Goal: Transaction & Acquisition: Book appointment/travel/reservation

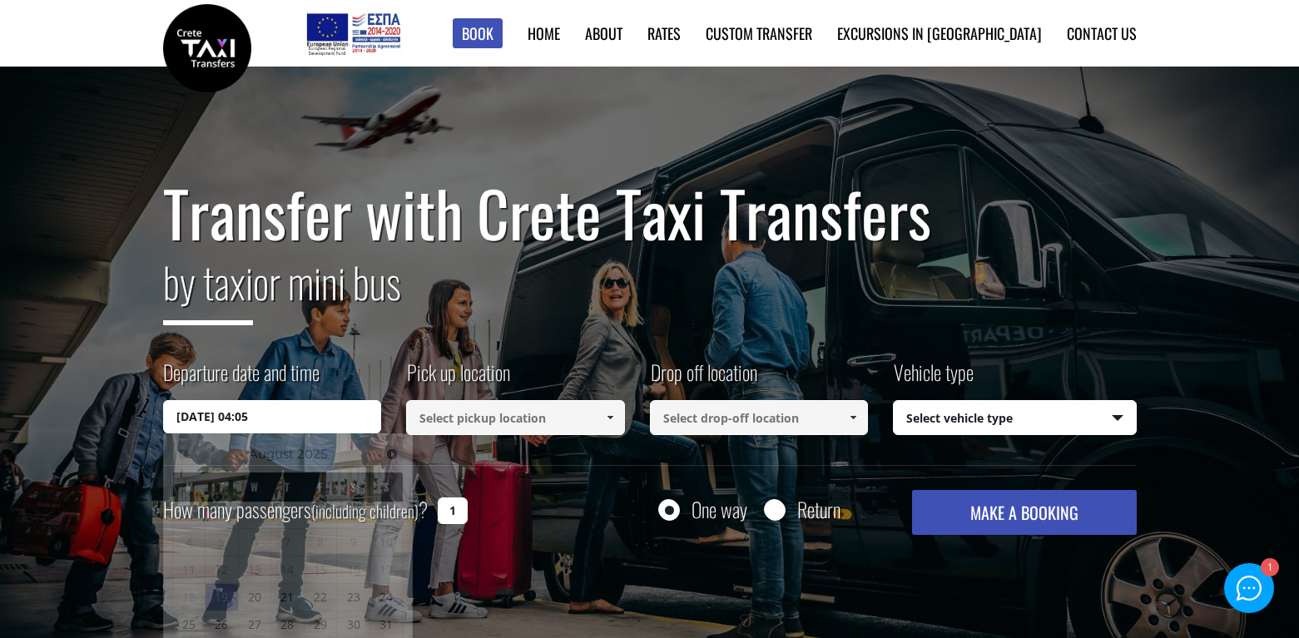
click at [277, 423] on input "19/08/2025 04:05" at bounding box center [272, 416] width 219 height 33
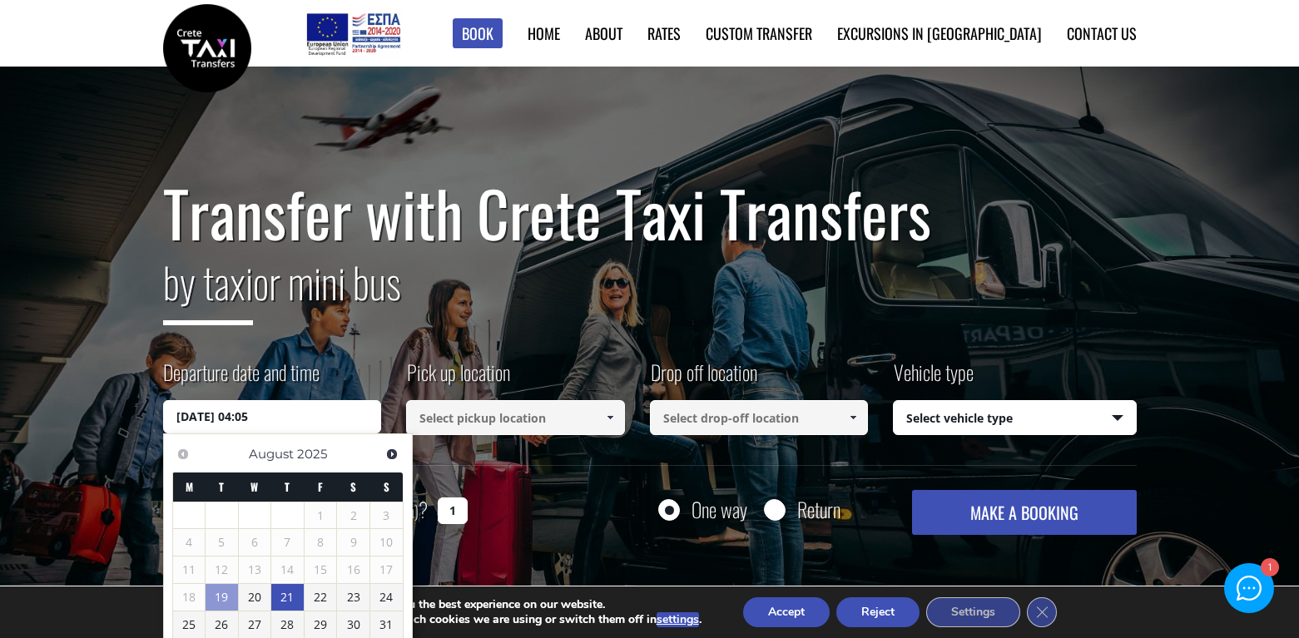
click at [285, 595] on link "21" at bounding box center [287, 597] width 32 height 27
click at [306, 414] on input "21/08/2025 00:00" at bounding box center [272, 416] width 219 height 33
click at [287, 592] on link "21" at bounding box center [289, 598] width 32 height 27
click at [275, 417] on input "21/08/2025 00:00" at bounding box center [272, 416] width 219 height 33
click at [248, 415] on input "21/08/2025 00:00" at bounding box center [272, 416] width 219 height 33
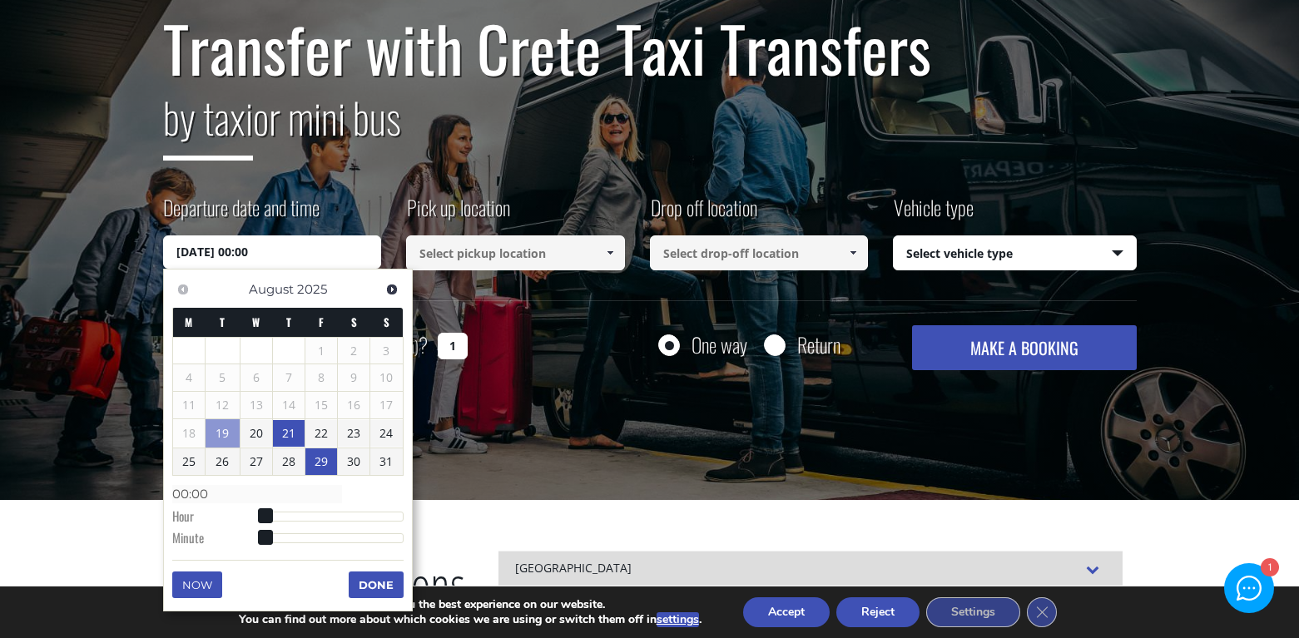
scroll to position [166, 0]
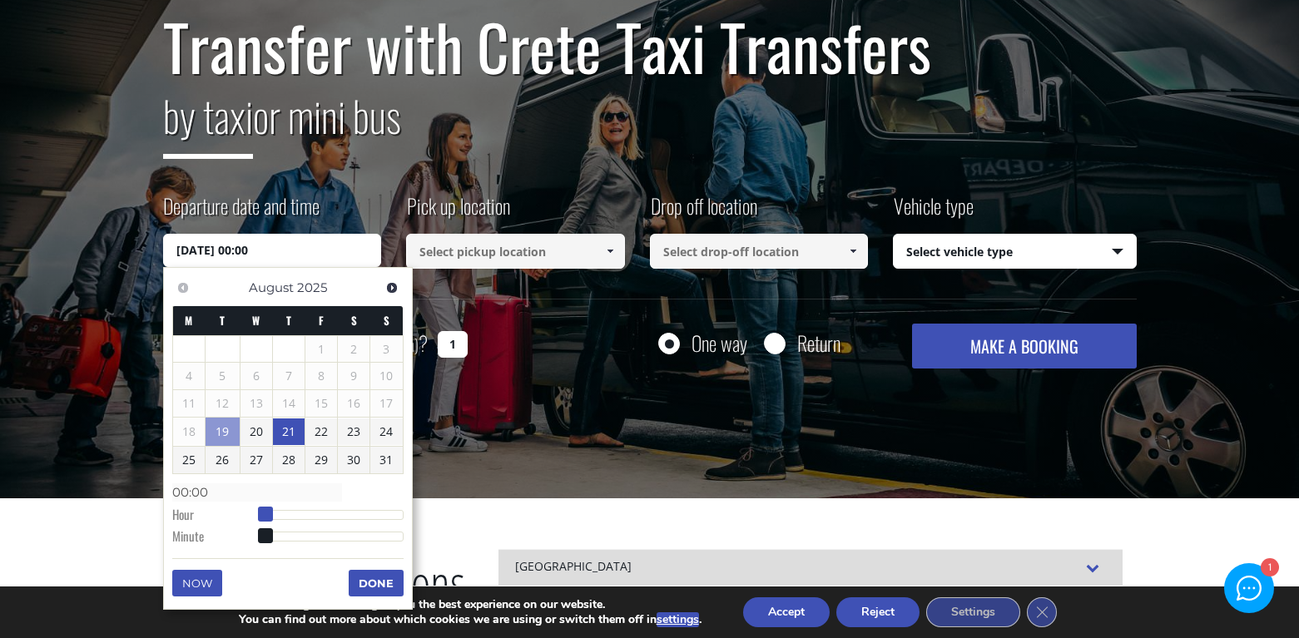
type input "21/08/2025 01:00"
type input "01:00"
type input "21/08/2025 02:00"
type input "02:00"
type input "21/08/2025 03:00"
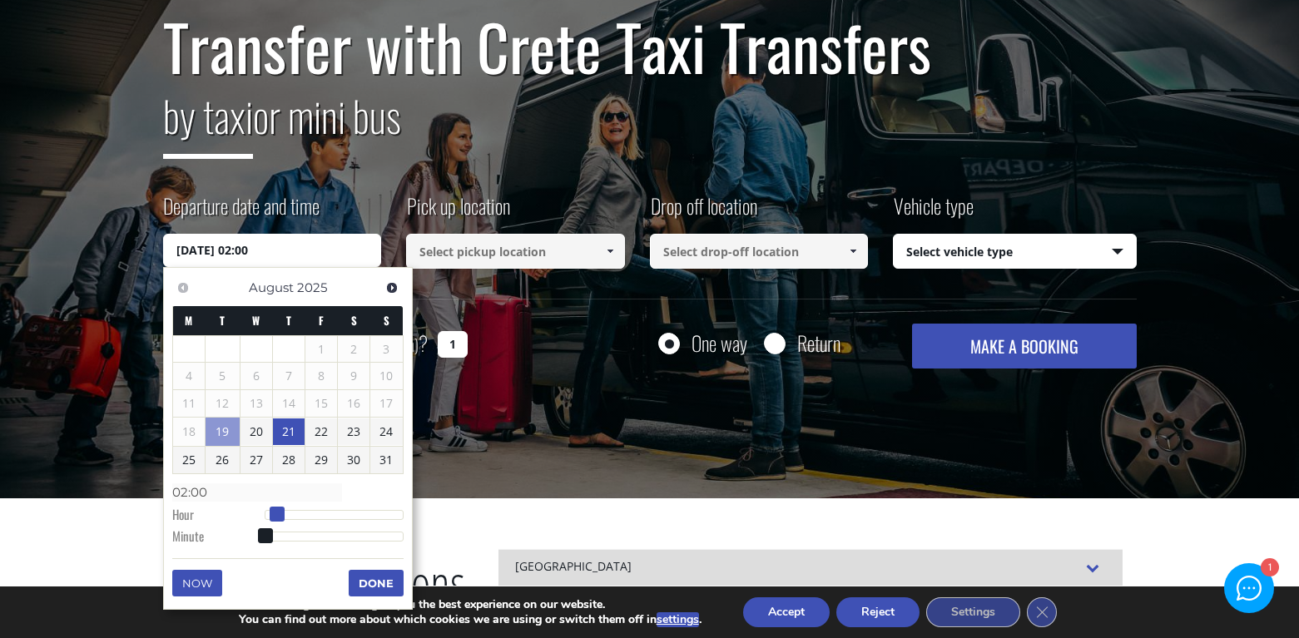
type input "03:00"
type input "21/08/2025 04:00"
type input "04:00"
type input "21/08/2025 05:00"
type input "05:00"
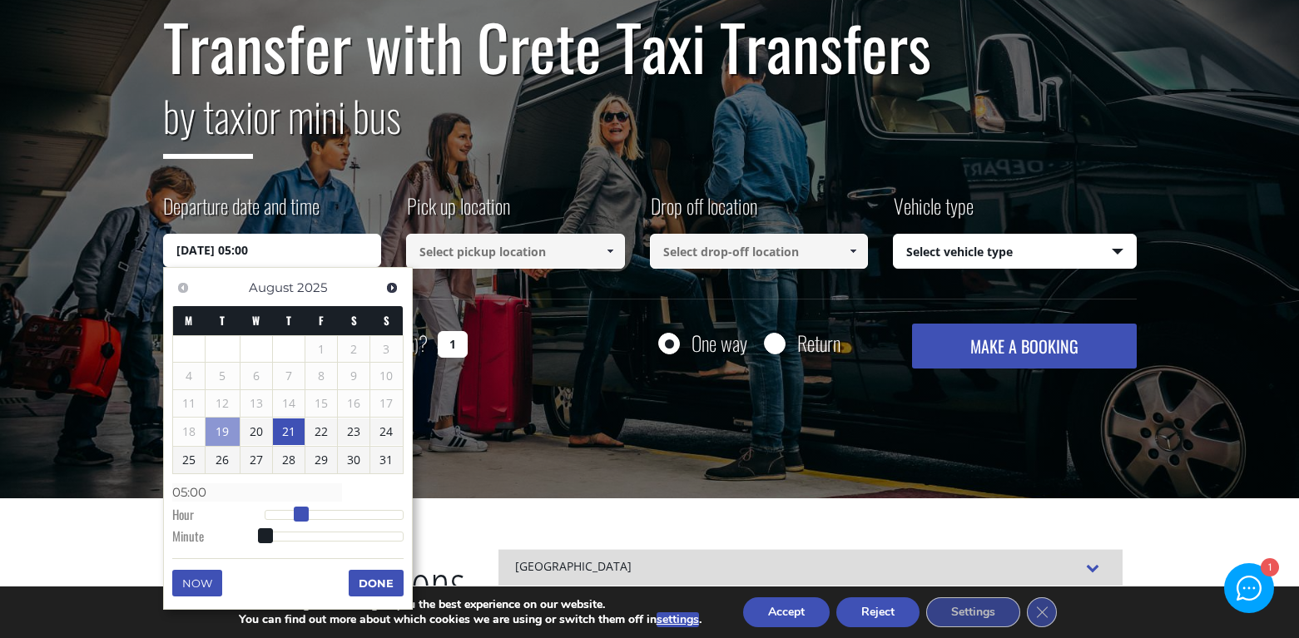
type input "21/08/2025 06:00"
type input "06:00"
type input "21/08/2025 07:00"
type input "07:00"
type input "21/08/2025 08:00"
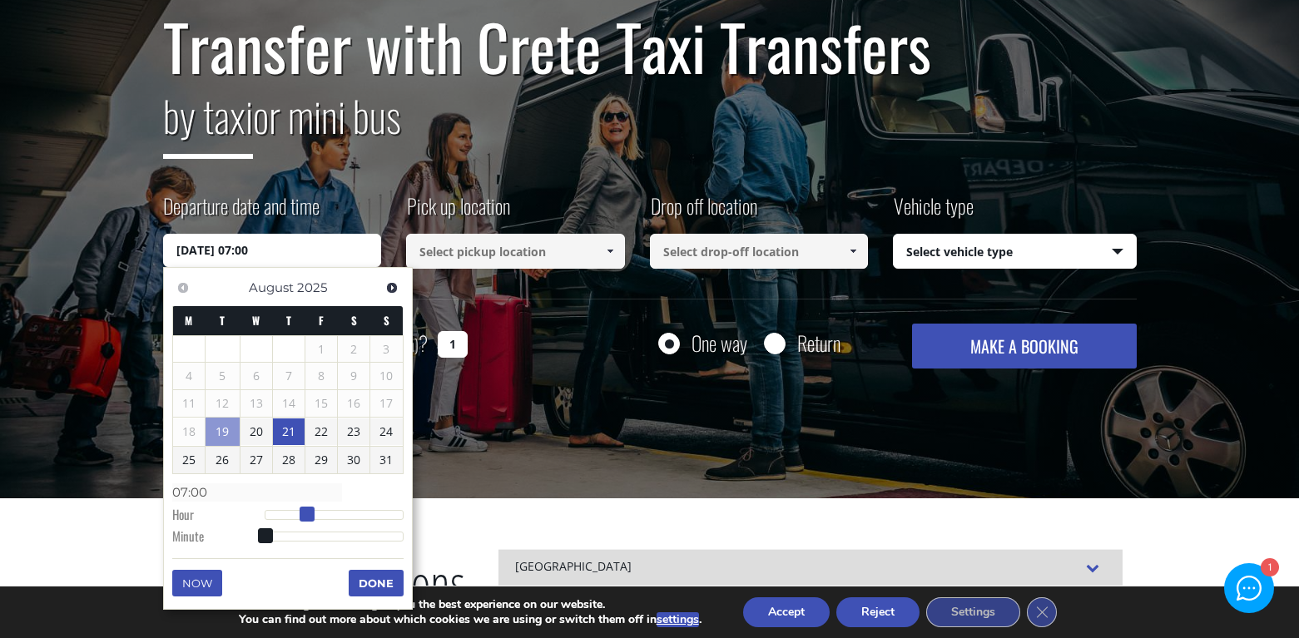
type input "08:00"
type input "21/08/2025 09:00"
type input "09:00"
type input "21/08/2025 10:00"
type input "10:00"
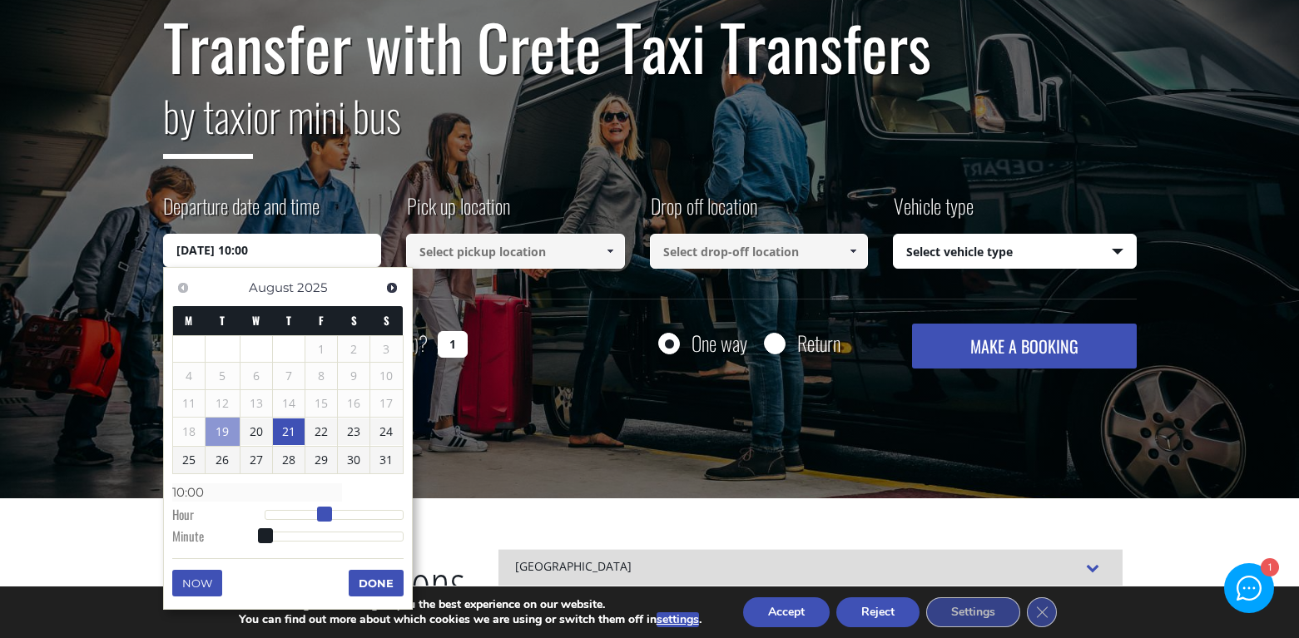
type input "21/08/2025 11:00"
type input "11:00"
type input "21/08/2025 12:00"
type input "12:00"
type input "21/08/2025 13:00"
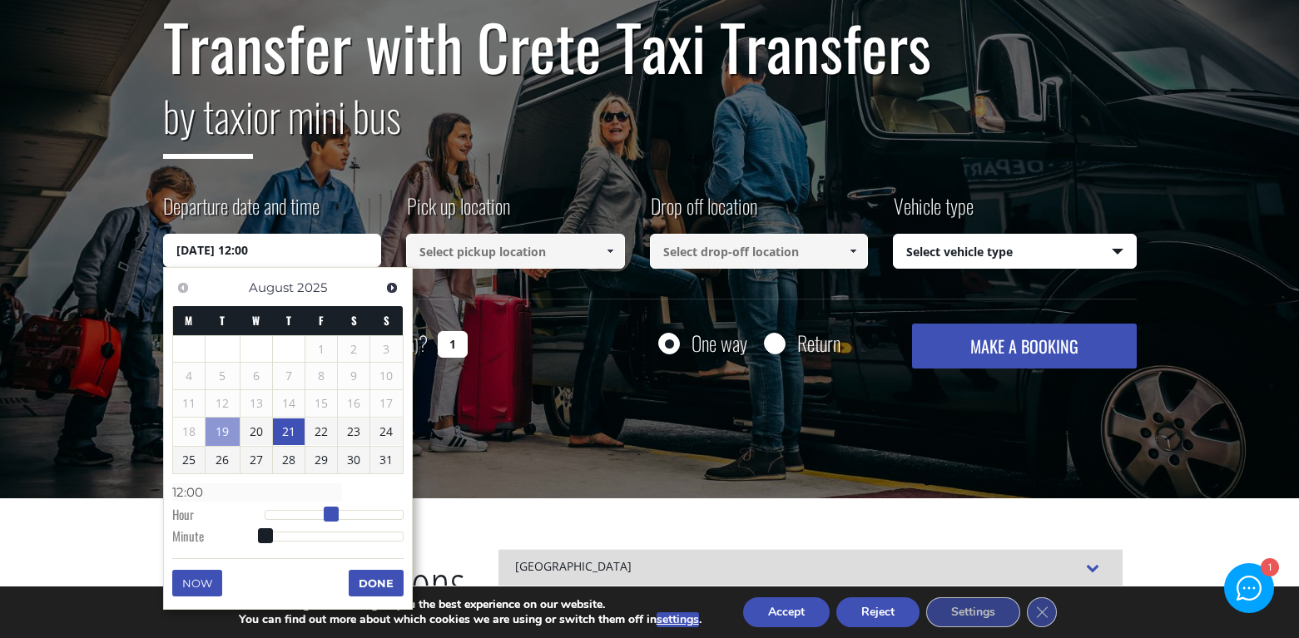
type input "13:00"
type input "21/08/2025 14:00"
type input "14:00"
type input "21/08/2025 15:00"
type input "15:00"
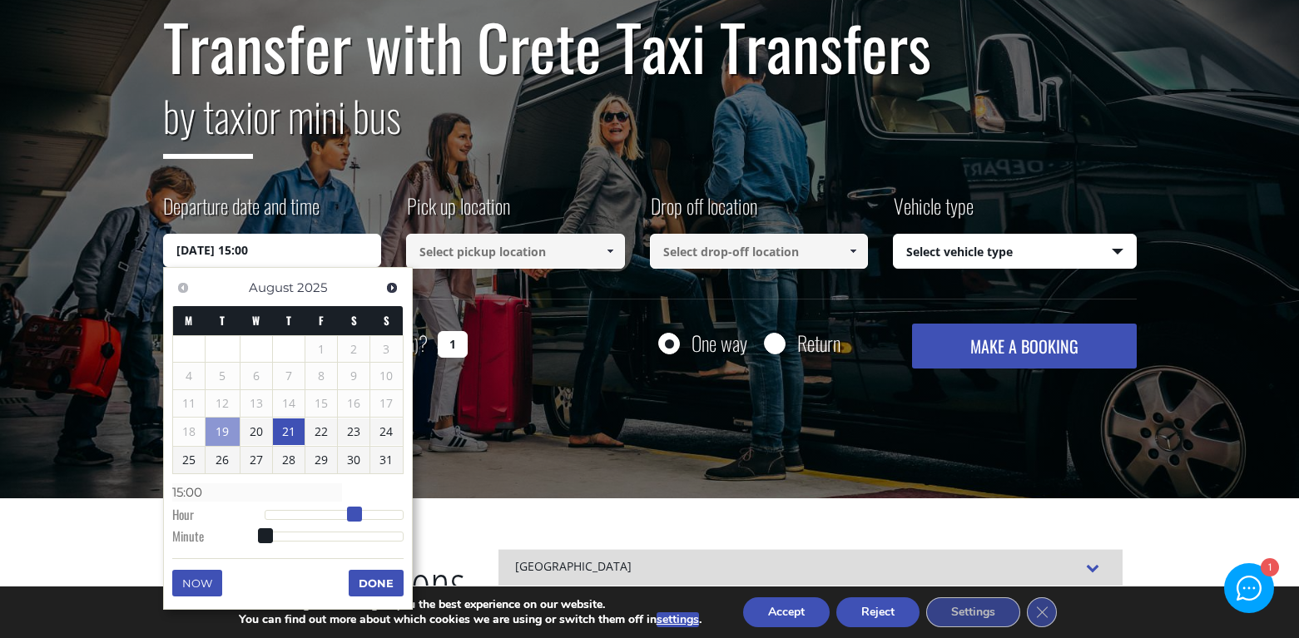
type input "21/08/2025 14:00"
type input "14:00"
drag, startPoint x: 264, startPoint y: 515, endPoint x: 346, endPoint y: 517, distance: 82.4
click at [346, 517] on span at bounding box center [348, 514] width 15 height 15
click at [379, 588] on button "Done" at bounding box center [376, 583] width 55 height 27
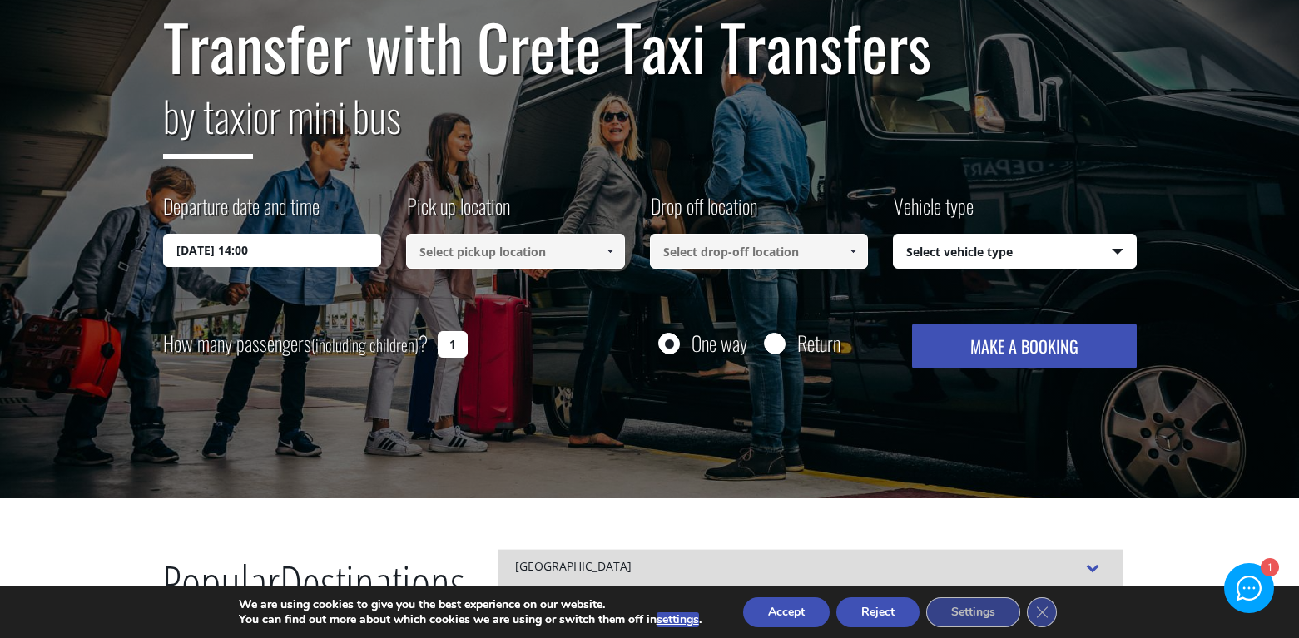
click at [469, 255] on input at bounding box center [515, 251] width 219 height 35
click at [611, 243] on link at bounding box center [609, 251] width 27 height 35
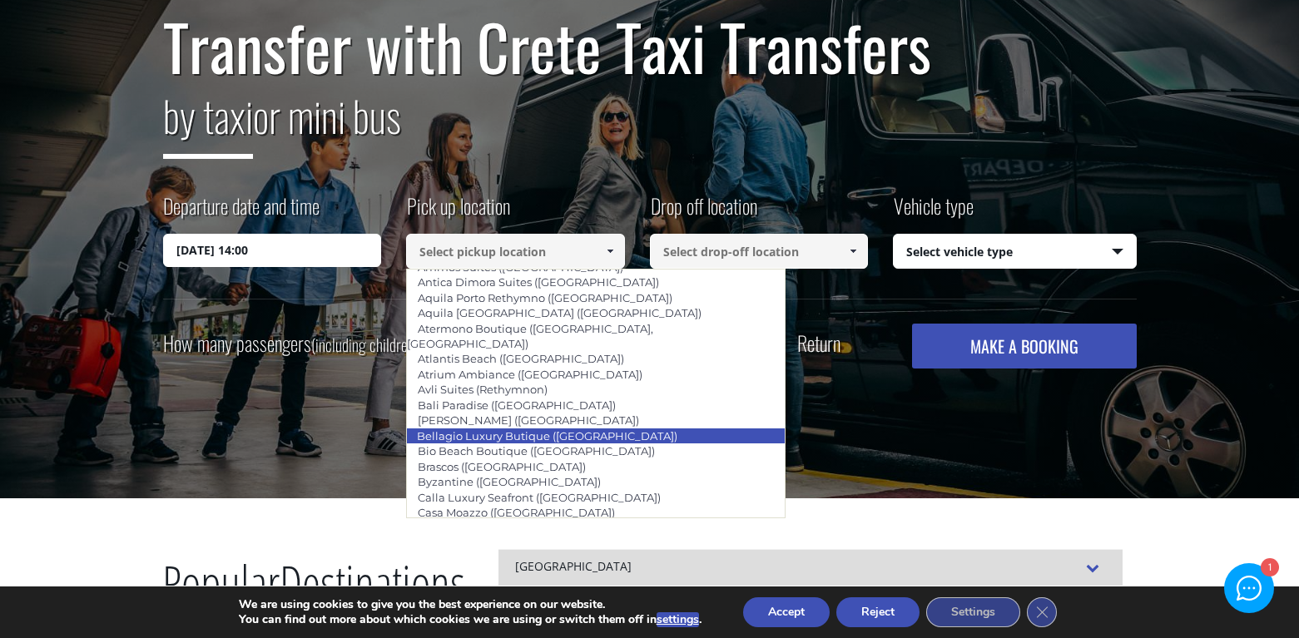
scroll to position [2996, 0]
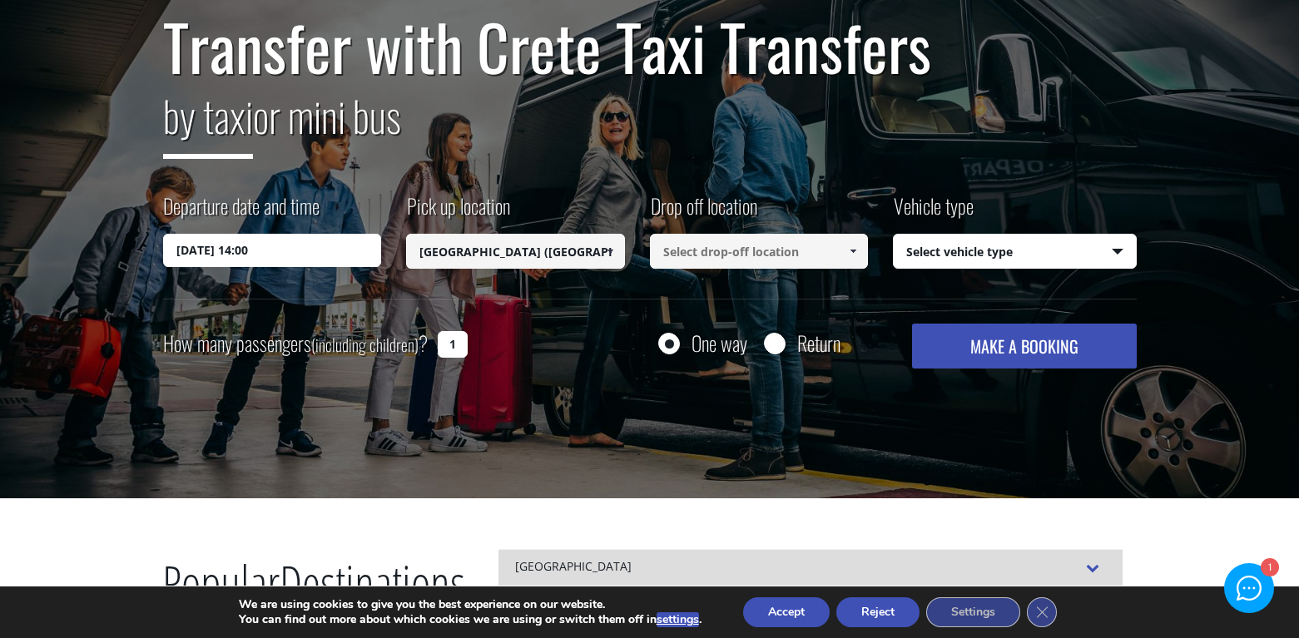
click at [718, 249] on input at bounding box center [759, 251] width 219 height 35
click at [847, 250] on span at bounding box center [852, 251] width 13 height 13
click at [485, 252] on input "[GEOGRAPHIC_DATA] ([GEOGRAPHIC_DATA])" at bounding box center [515, 251] width 219 height 35
click at [613, 248] on span at bounding box center [609, 251] width 13 height 13
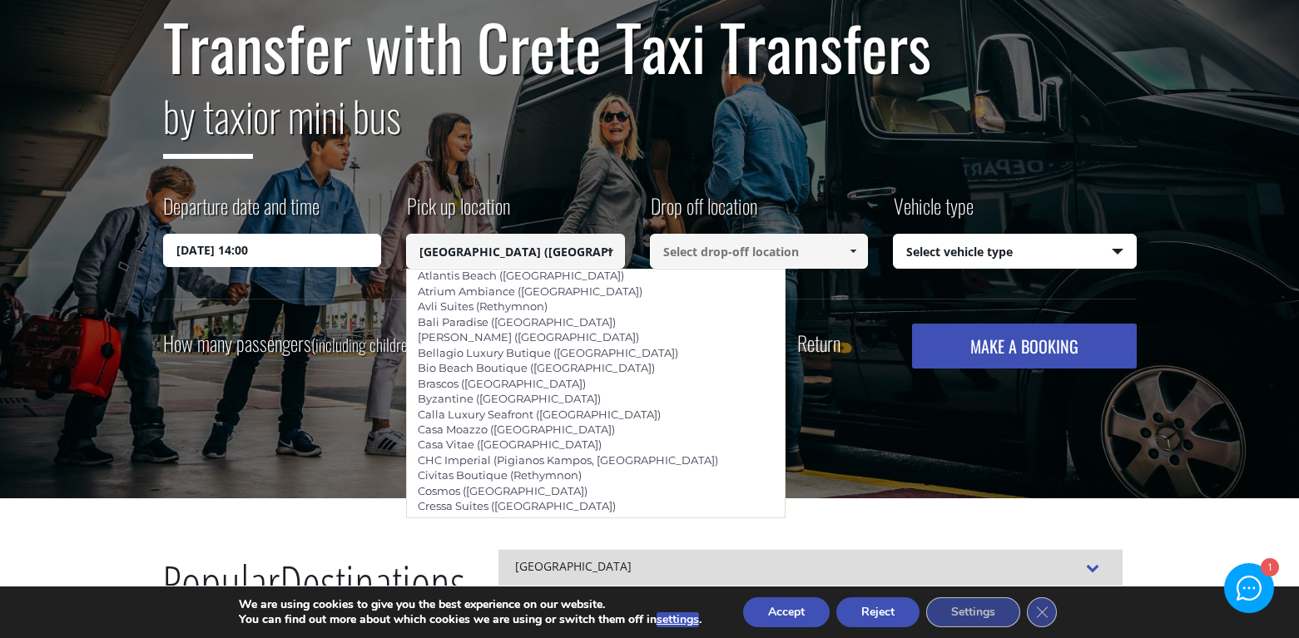
click at [574, 248] on input "[GEOGRAPHIC_DATA] ([GEOGRAPHIC_DATA])" at bounding box center [515, 251] width 219 height 35
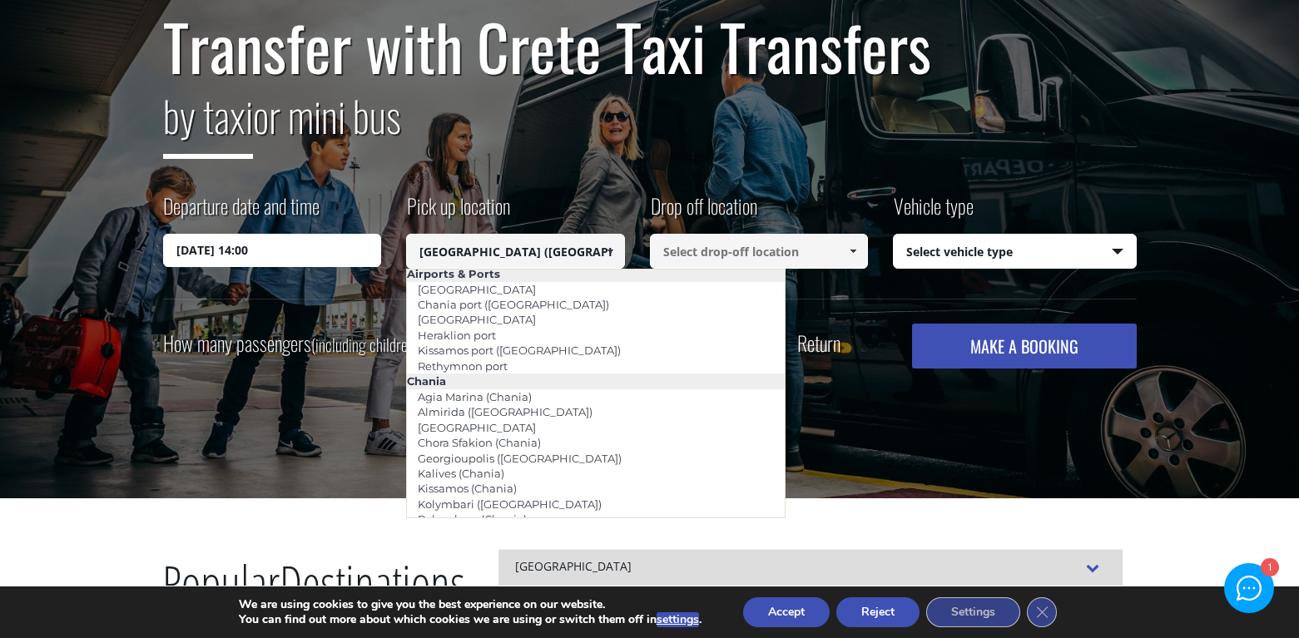
scroll to position [0, 0]
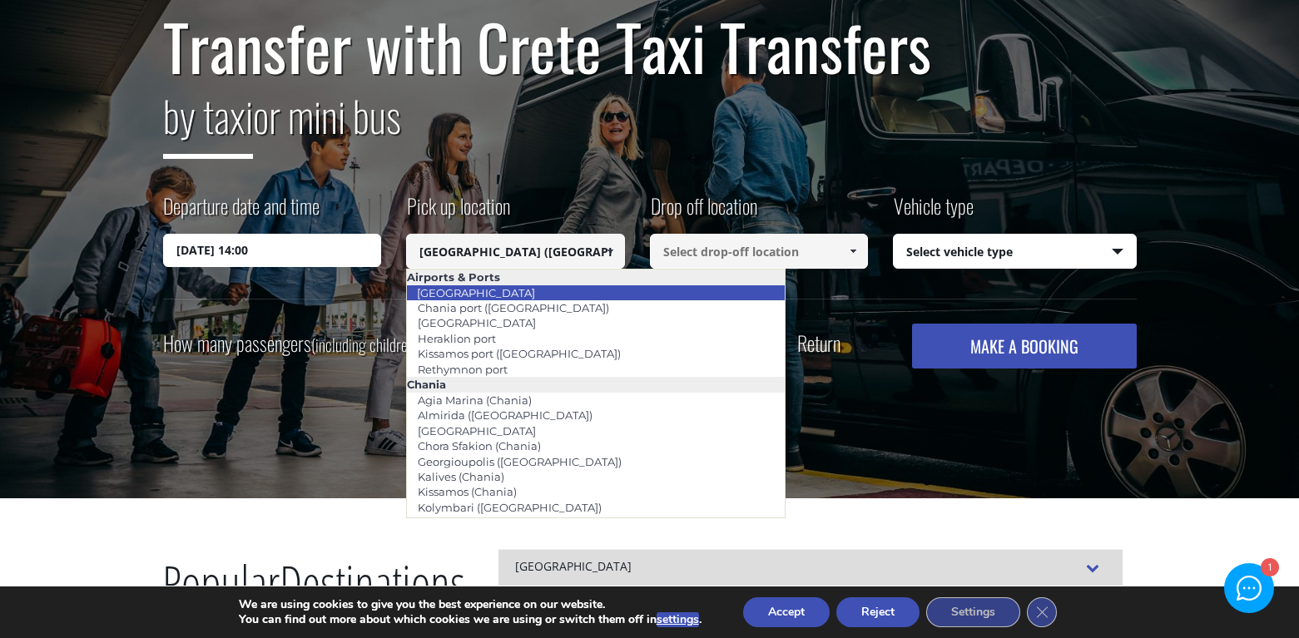
click at [471, 288] on link "[GEOGRAPHIC_DATA]" at bounding box center [476, 292] width 140 height 23
type input "[GEOGRAPHIC_DATA]"
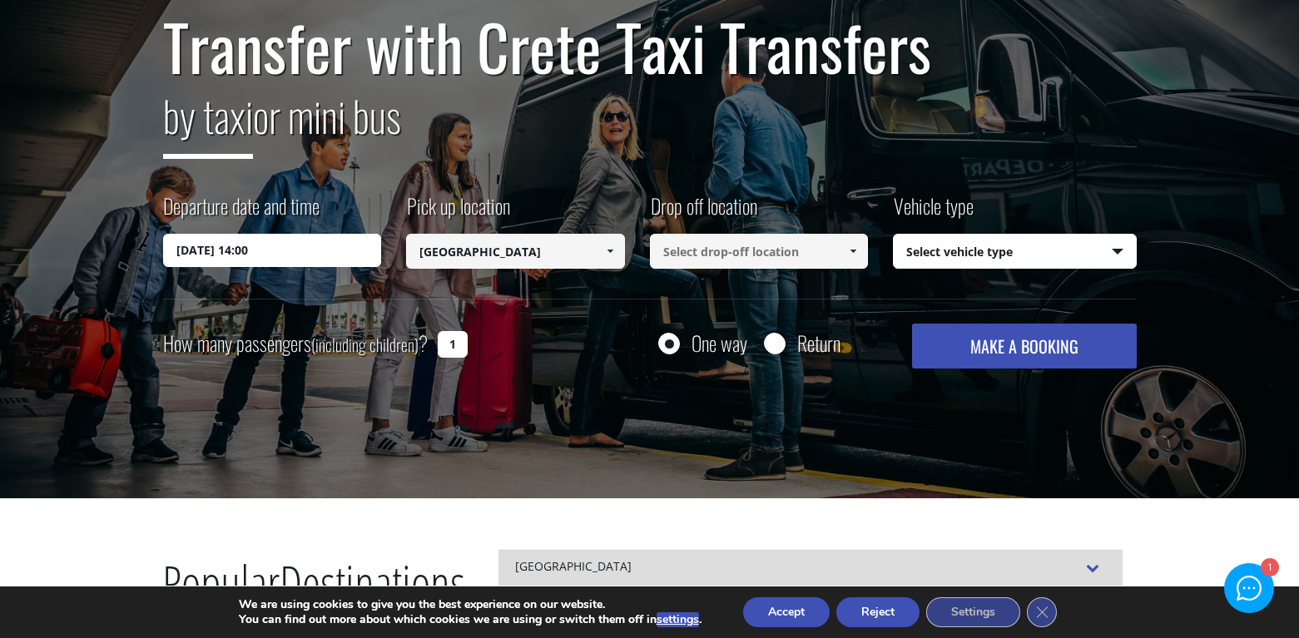
click at [686, 258] on input at bounding box center [759, 251] width 219 height 35
click at [851, 250] on span at bounding box center [852, 251] width 13 height 13
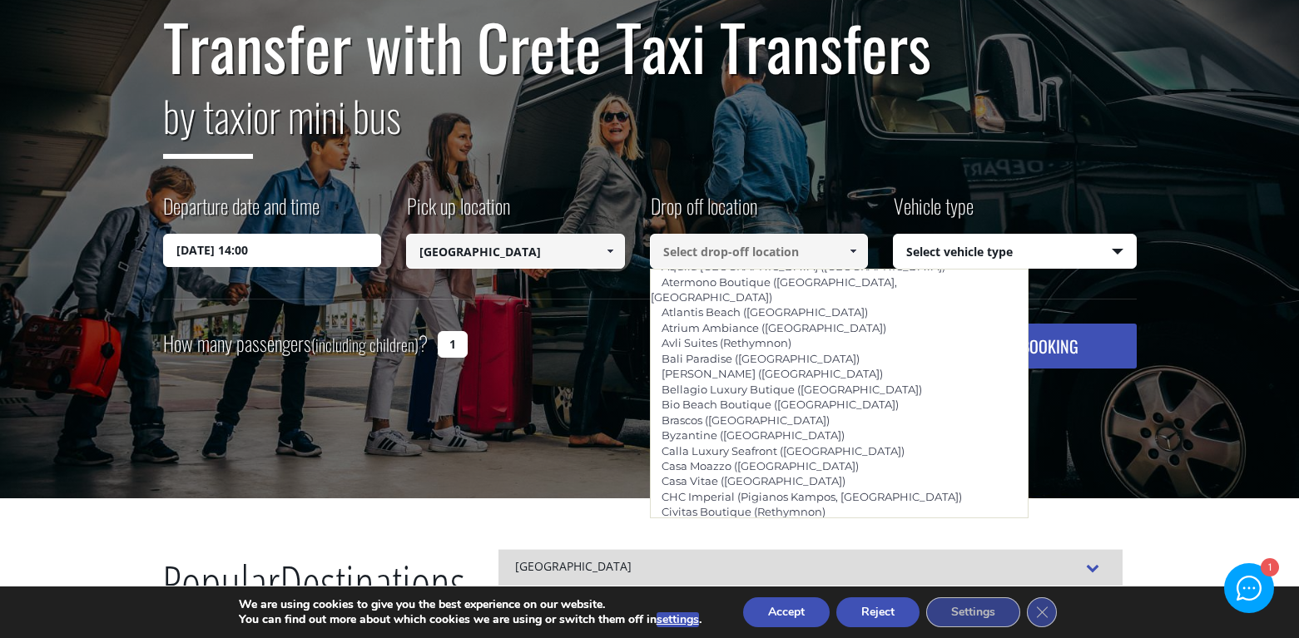
scroll to position [3023, 0]
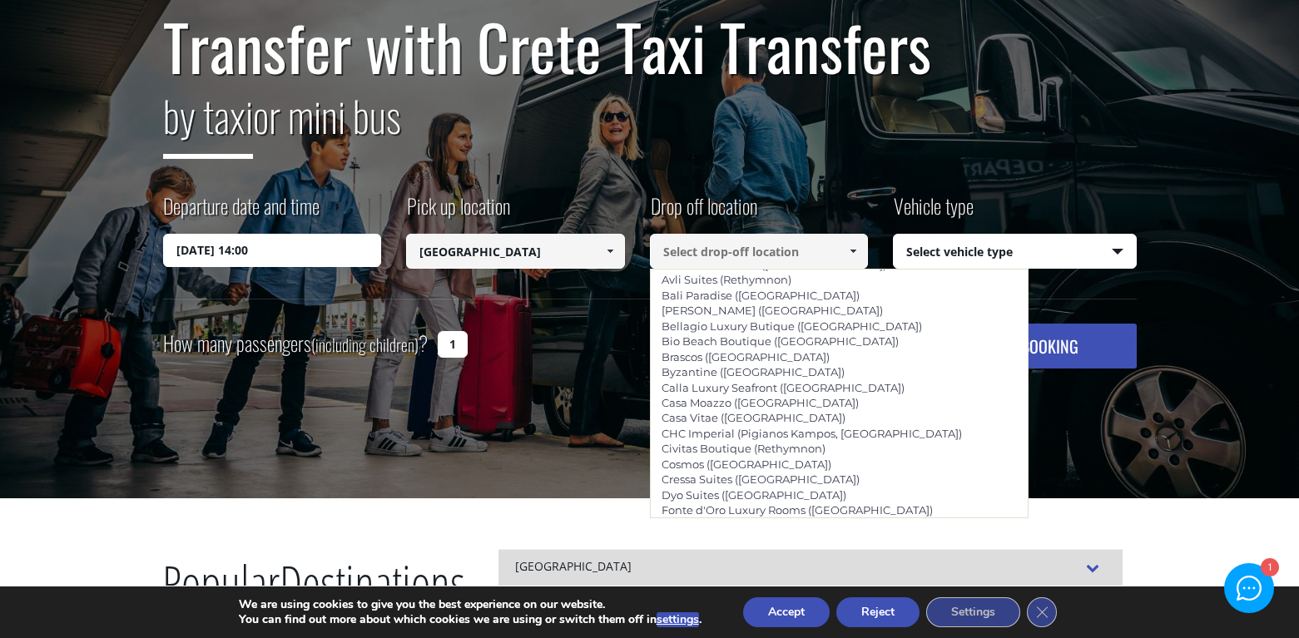
type input "[GEOGRAPHIC_DATA] ([GEOGRAPHIC_DATA])"
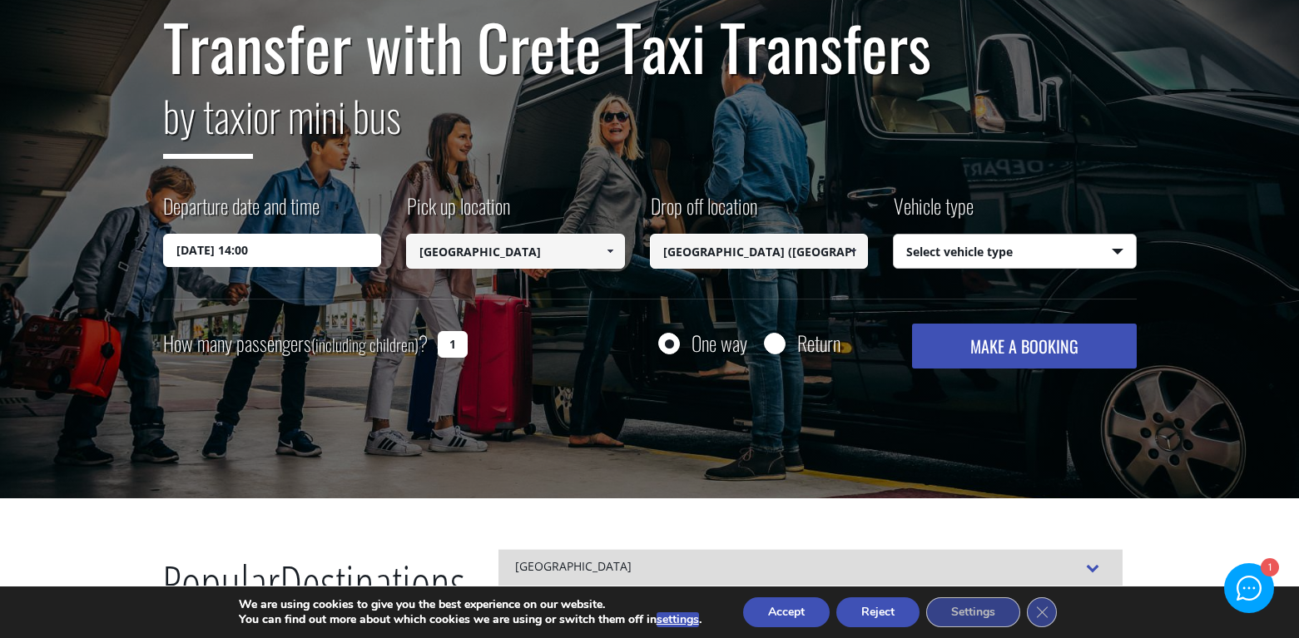
click at [931, 250] on select "Select vehicle type Taxi (4 passengers) Mercedes E Class Mini Van (7 passengers…" at bounding box center [1015, 252] width 242 height 35
select select "540"
click at [894, 235] on select "Select vehicle type Taxi (4 passengers) Mercedes E Class Mini Van (7 passengers…" at bounding box center [1015, 252] width 242 height 35
click at [459, 344] on input "1" at bounding box center [453, 344] width 30 height 27
drag, startPoint x: 459, startPoint y: 346, endPoint x: 435, endPoint y: 346, distance: 24.1
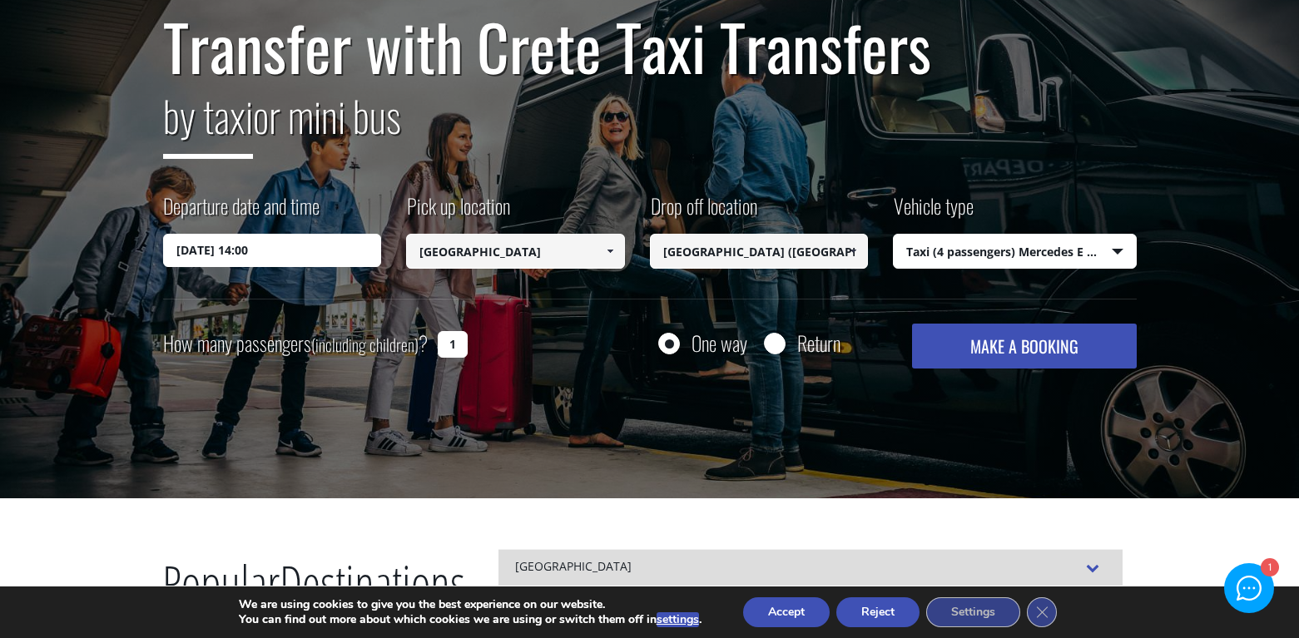
click at [435, 346] on div "How many passengers (including children) ? 1" at bounding box center [334, 344] width 342 height 41
type input "2"
click at [598, 422] on div "Transfer with Crete Taxi Transfers by taxi or mini bus Departure date and time …" at bounding box center [649, 199] width 1299 height 599
click at [989, 343] on button "MAKE A BOOKING" at bounding box center [1024, 346] width 224 height 45
